Goal: Navigation & Orientation: Go to known website

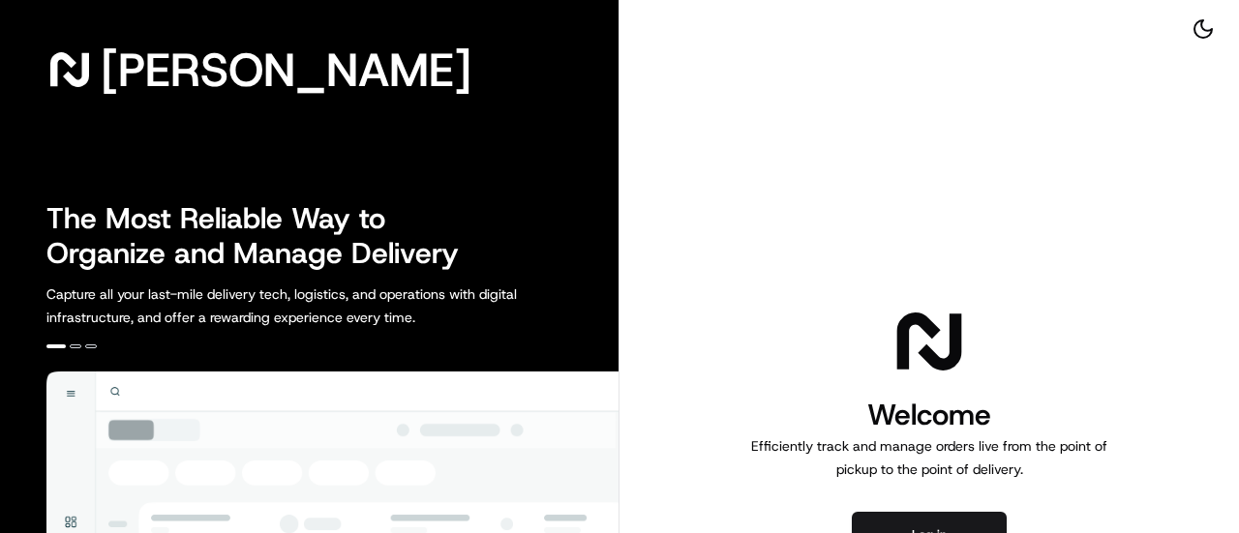
click at [1040, 330] on div "Welcome Efficiently track and manage orders live from the point of pickup to th…" at bounding box center [930, 392] width 372 height 178
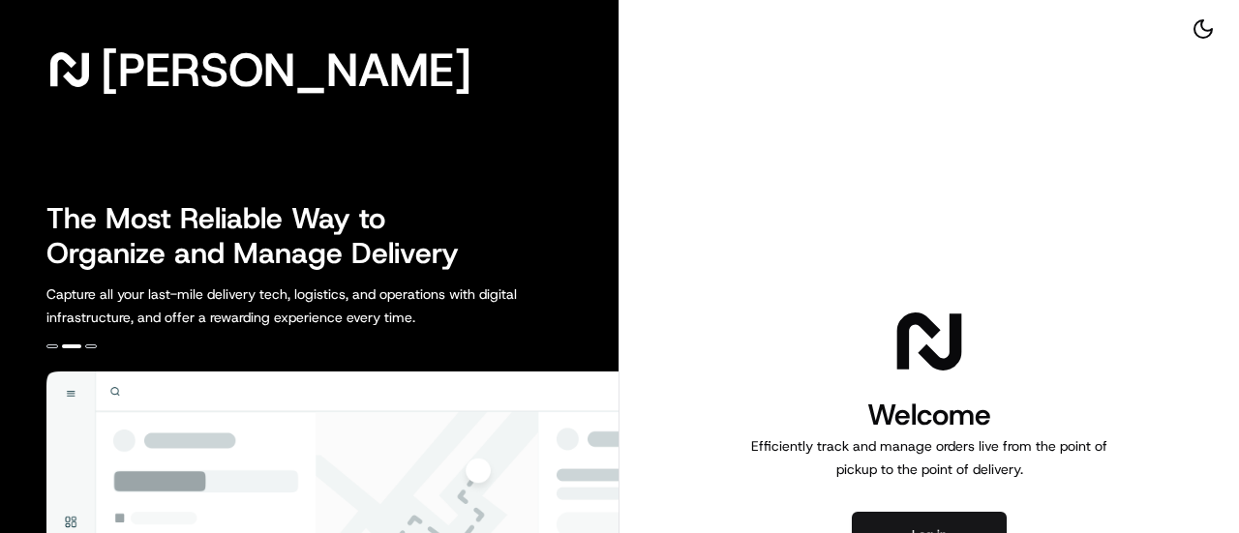
click at [909, 520] on button "Log in" at bounding box center [929, 535] width 155 height 46
